Goal: Task Accomplishment & Management: Complete application form

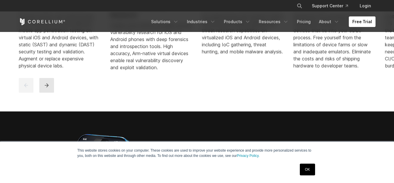
scroll to position [352, 0]
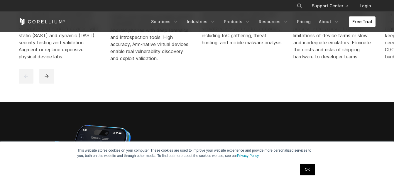
click at [306, 172] on link "OK" at bounding box center [307, 170] width 15 height 12
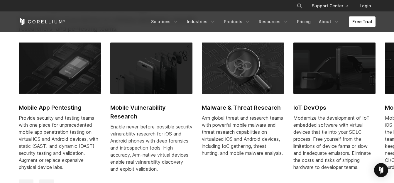
scroll to position [147, 0]
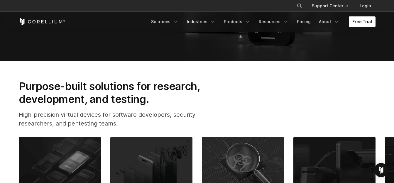
click at [362, 24] on link "Free Trial" at bounding box center [362, 21] width 27 height 11
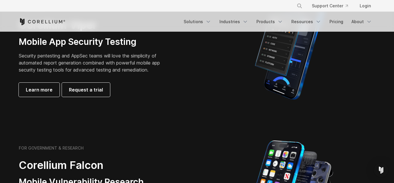
scroll to position [176, 0]
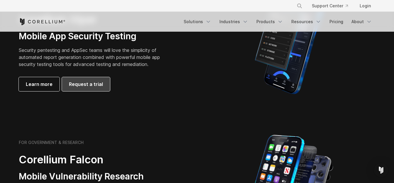
click at [97, 83] on span "Request a trial" at bounding box center [86, 84] width 34 height 7
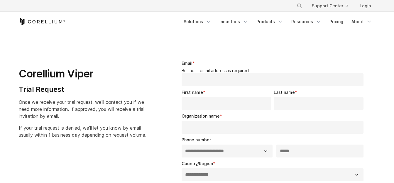
select select "**"
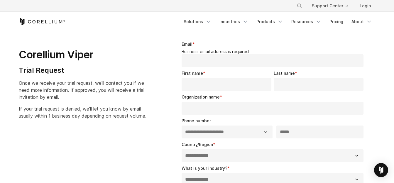
scroll to position [29, 0]
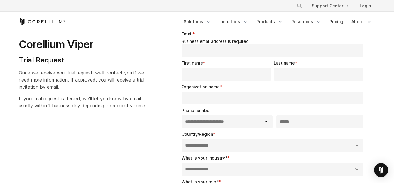
click at [67, 97] on span "If your trial request is denied, we'll let you know by email usually within 1 b…" at bounding box center [83, 102] width 128 height 13
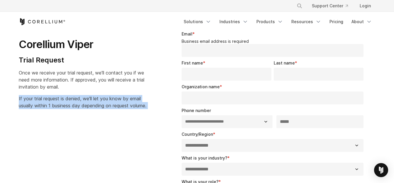
click at [67, 97] on span "If your trial request is denied, we'll let you know by email usually within 1 b…" at bounding box center [83, 102] width 128 height 13
click at [67, 98] on span "If your trial request is denied, we'll let you know by email usually within 1 b…" at bounding box center [83, 102] width 128 height 13
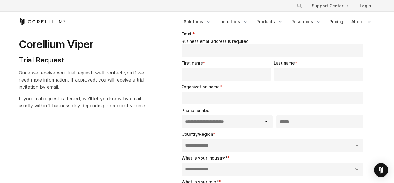
click at [67, 98] on span "If your trial request is denied, we'll let you know by email usually within 1 b…" at bounding box center [83, 102] width 128 height 13
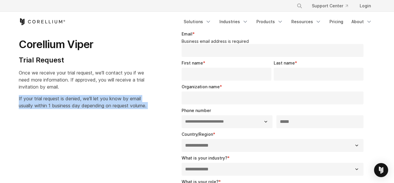
click at [67, 98] on span "If your trial request is denied, we'll let you know by email usually within 1 b…" at bounding box center [83, 102] width 128 height 13
click at [80, 105] on span "If your trial request is denied, we'll let you know by email usually within 1 b…" at bounding box center [83, 102] width 128 height 13
click at [80, 104] on span "If your trial request is denied, we'll let you know by email usually within 1 b…" at bounding box center [83, 102] width 128 height 13
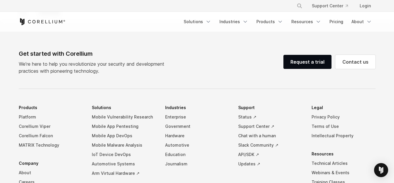
scroll to position [352, 0]
